Goal: Task Accomplishment & Management: Manage account settings

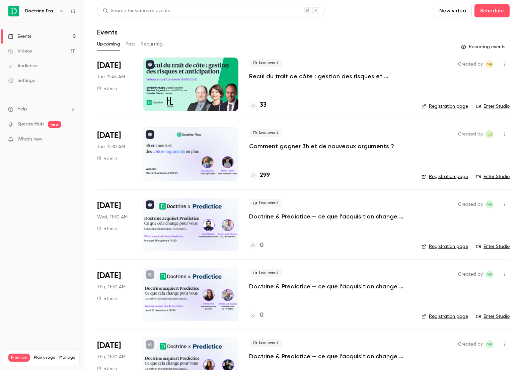
click at [277, 151] on div "Live event Comment gagner 3h et de nouveaux arguments ? 299" at bounding box center [330, 155] width 162 height 54
click at [276, 146] on p "Comment gagner 3h et de nouveaux arguments ?" at bounding box center [321, 146] width 145 height 8
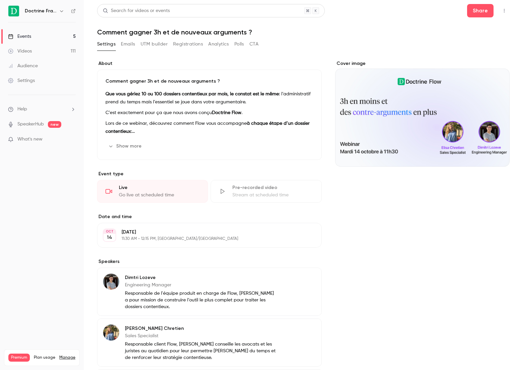
click at [478, 18] on header "Search for videos or events Share Comment gagner 3h et de nouveaux arguments ?" at bounding box center [303, 20] width 413 height 32
click at [184, 43] on button "Registrations" at bounding box center [188, 44] width 30 height 11
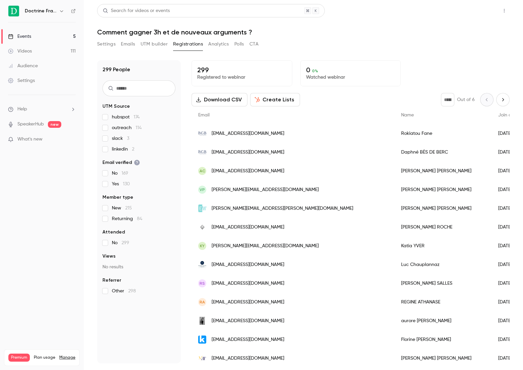
click at [482, 15] on button "Share" at bounding box center [480, 10] width 26 height 13
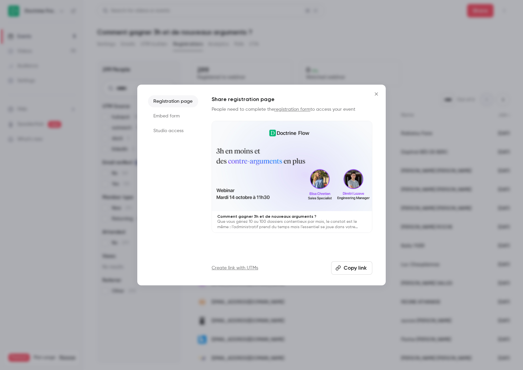
drag, startPoint x: 352, startPoint y: 264, endPoint x: 374, endPoint y: 93, distance: 172.2
click at [374, 93] on div "Registration page Embed form Studio access Share registration page People need …" at bounding box center [261, 185] width 248 height 201
click at [373, 93] on icon "Close" at bounding box center [376, 93] width 8 height 5
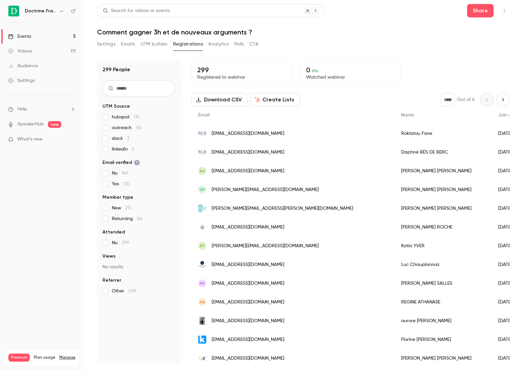
click at [35, 35] on link "Events 5" at bounding box center [42, 36] width 84 height 15
